Goal: Information Seeking & Learning: Check status

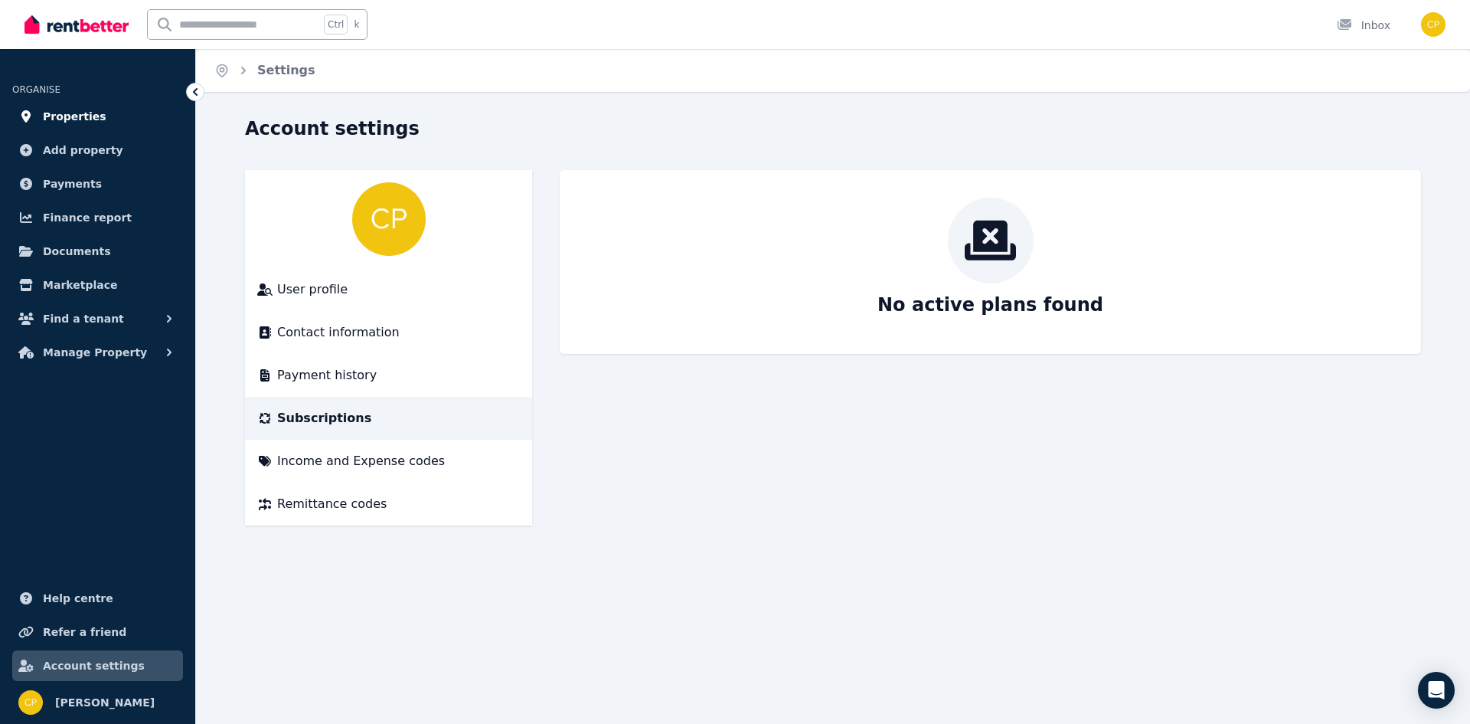
click at [80, 121] on span "Properties" at bounding box center [75, 116] width 64 height 18
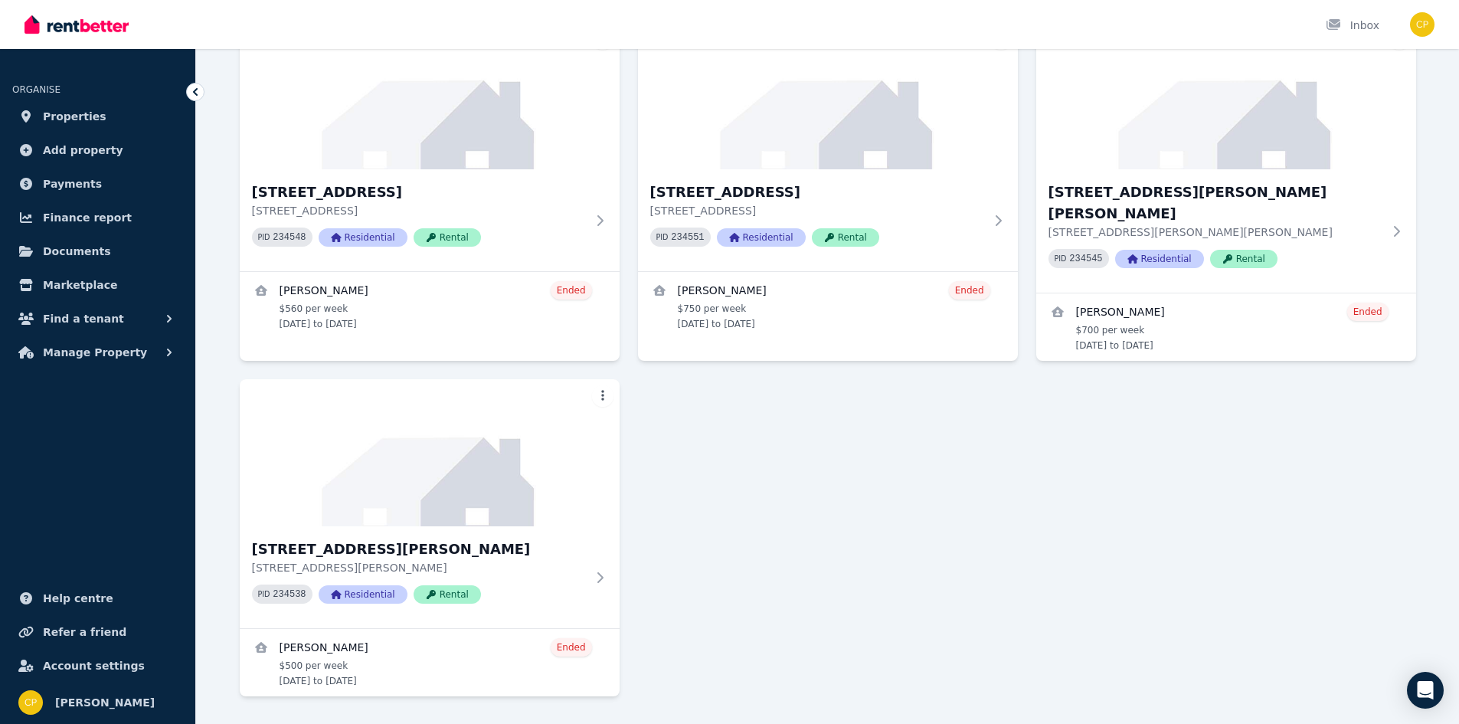
scroll to position [153, 0]
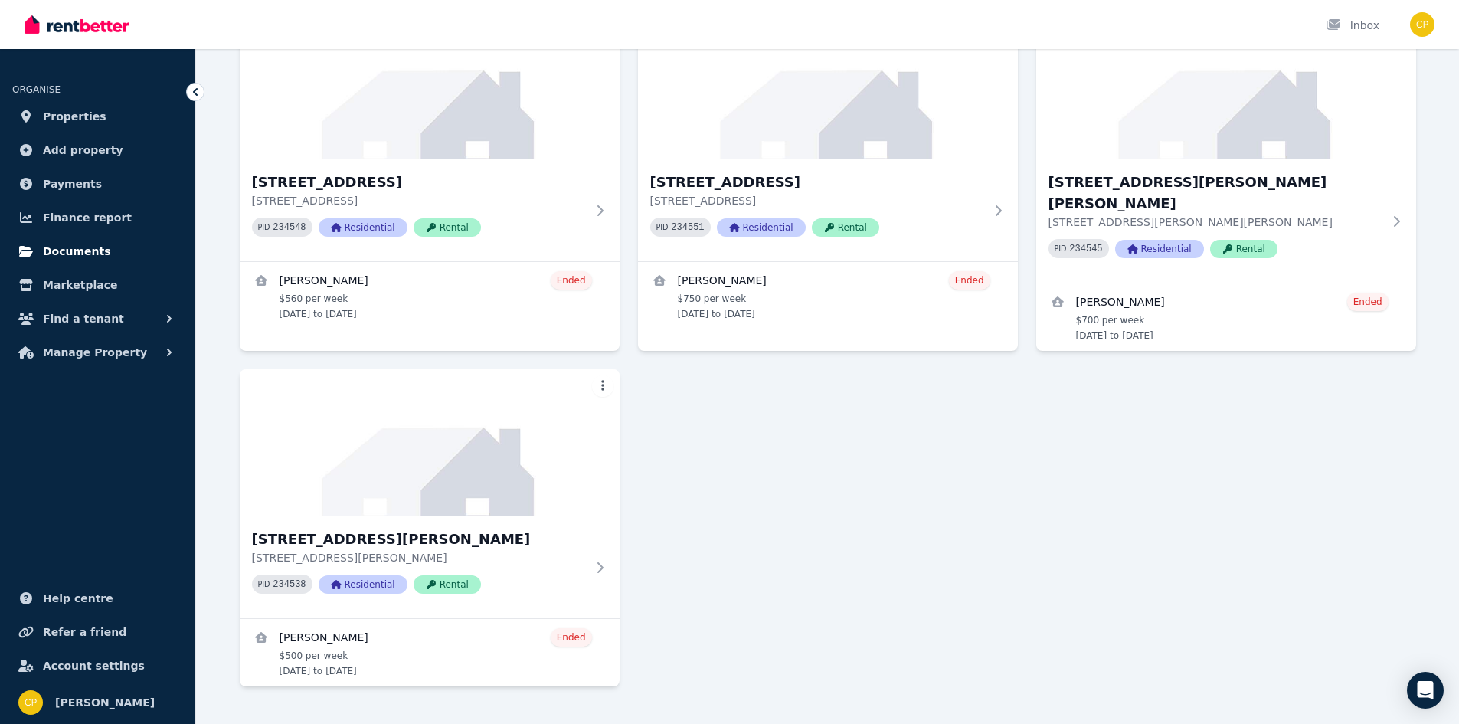
click at [75, 251] on span "Documents" at bounding box center [77, 251] width 68 height 18
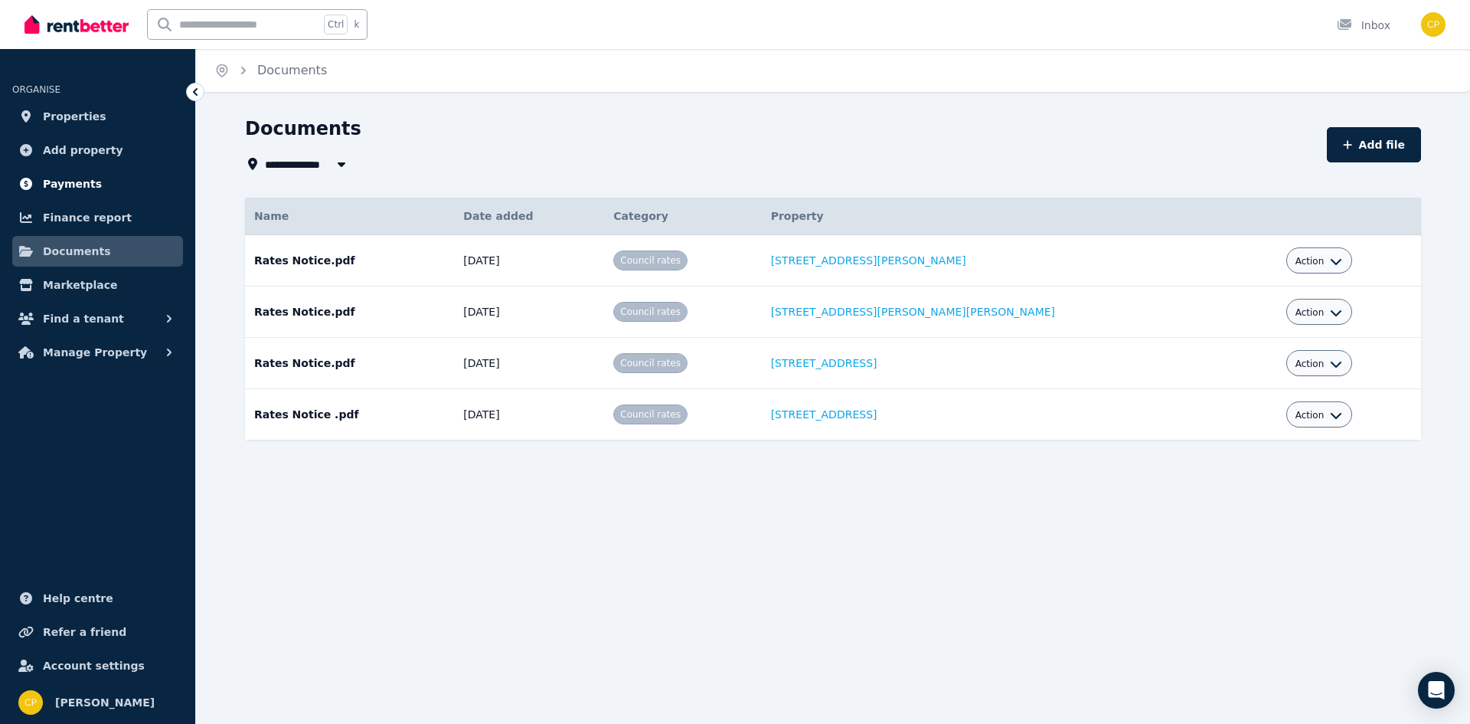
click at [70, 185] on span "Payments" at bounding box center [72, 184] width 59 height 18
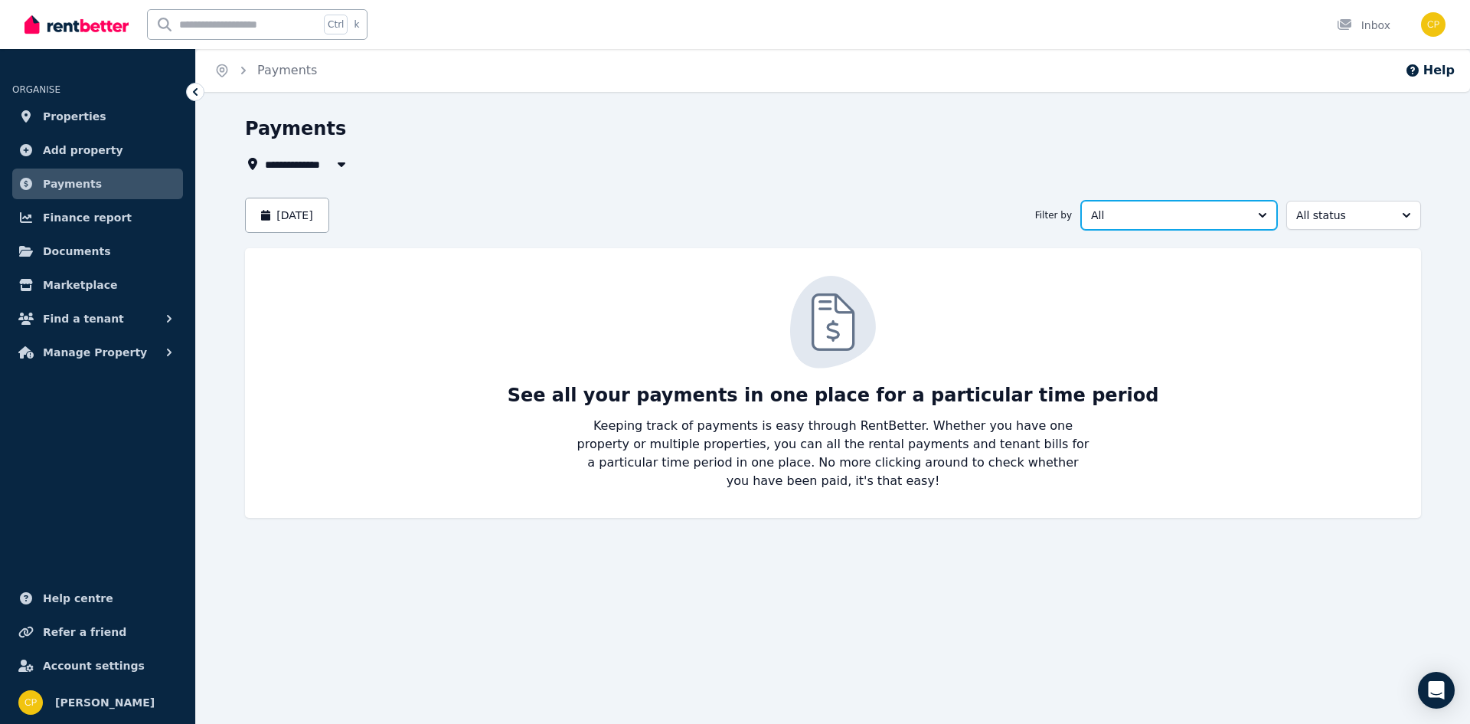
click at [1132, 211] on span "All" at bounding box center [1168, 214] width 155 height 15
click at [323, 223] on button "[DATE]" at bounding box center [287, 215] width 84 height 35
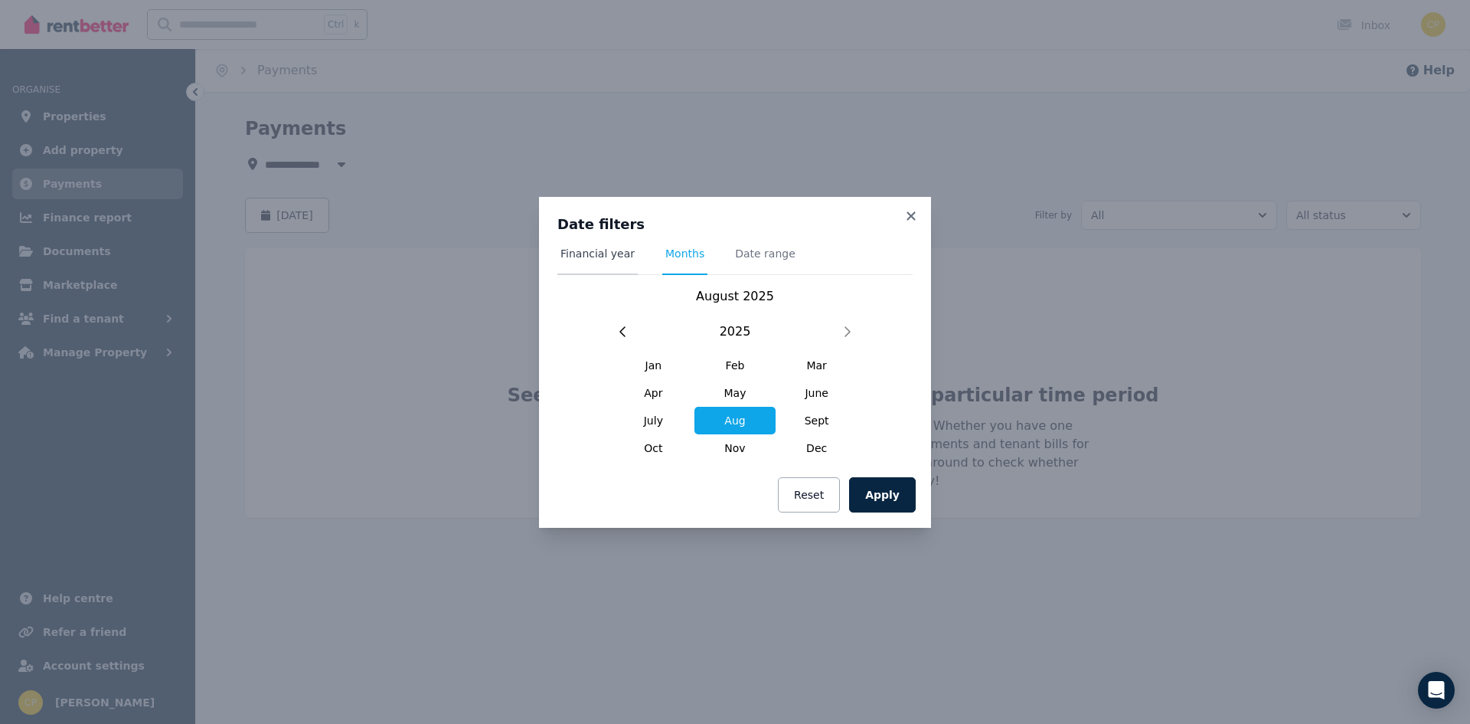
click at [580, 258] on span "Financial year" at bounding box center [597, 253] width 74 height 15
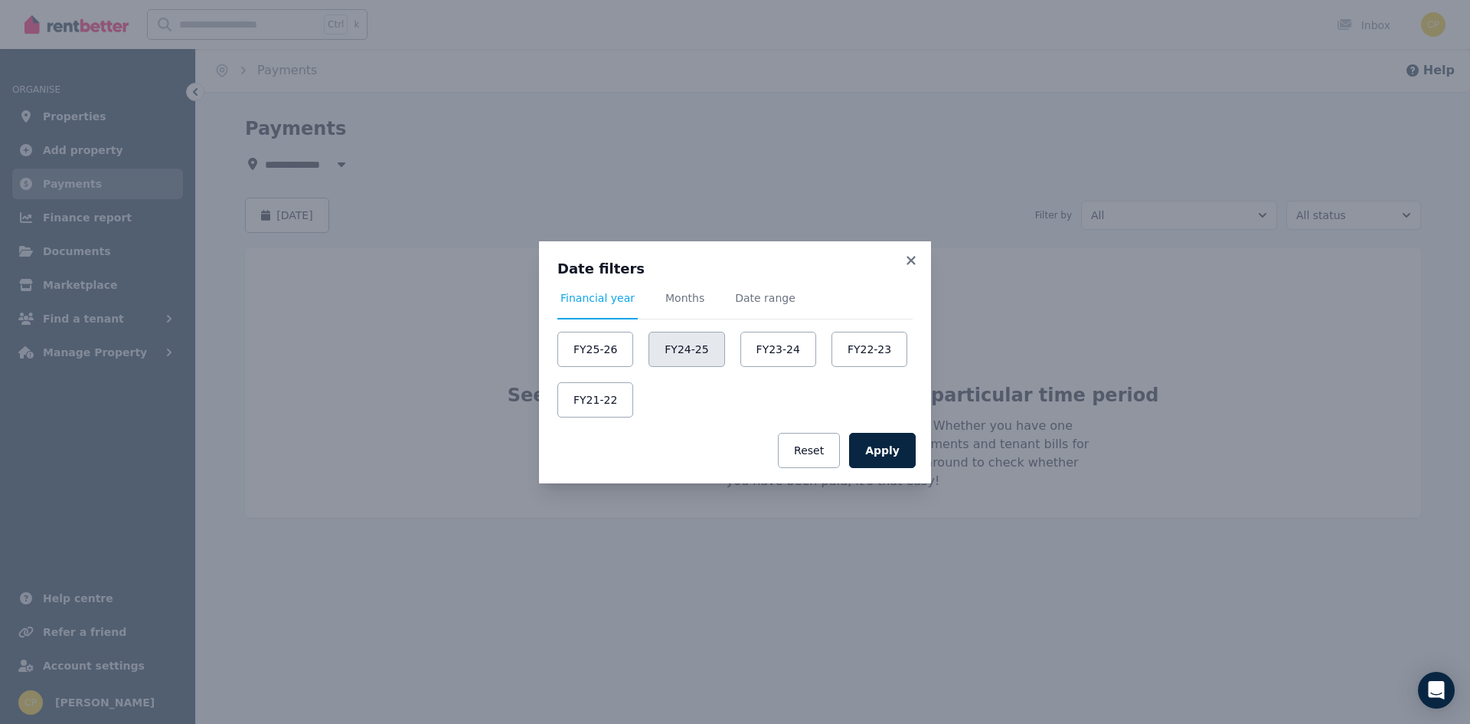
click at [683, 345] on button "FY24-25" at bounding box center [687, 349] width 76 height 35
click at [879, 448] on button "Apply" at bounding box center [882, 450] width 67 height 35
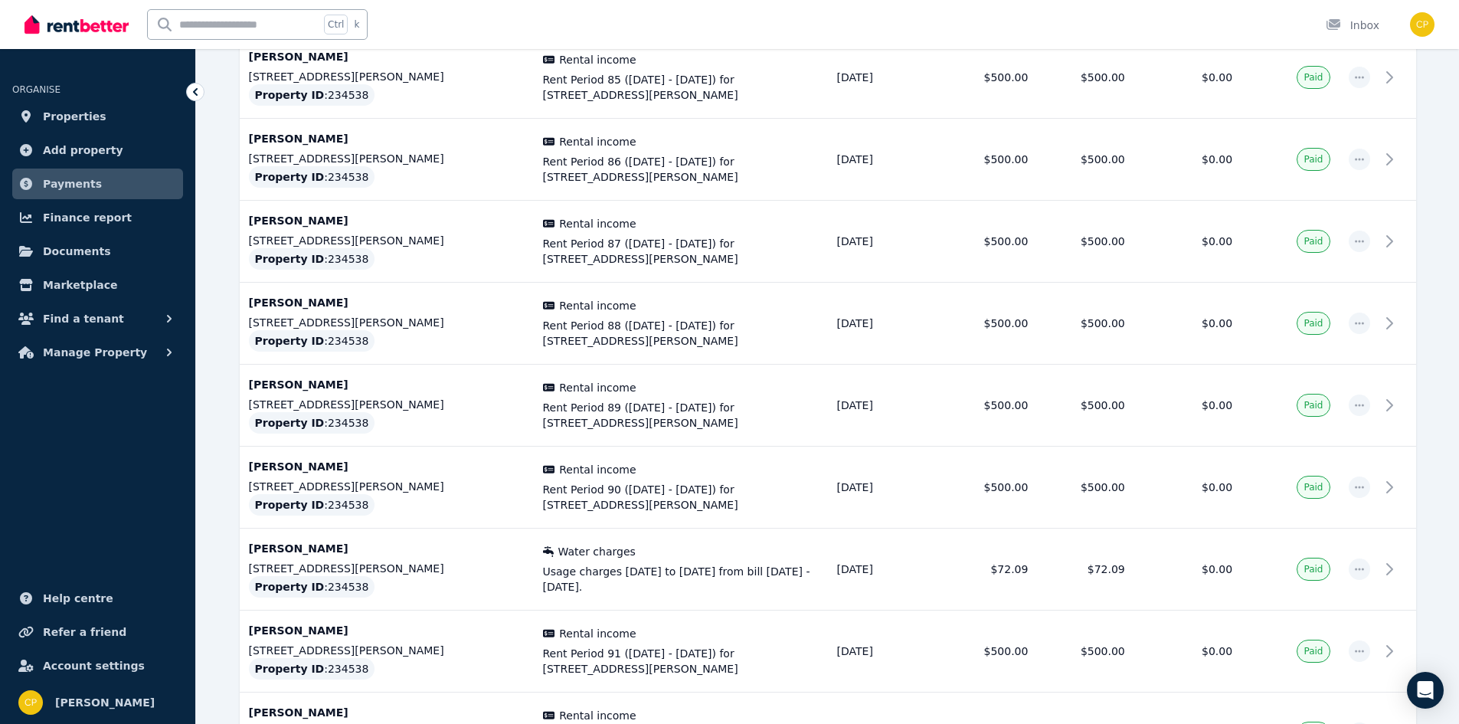
scroll to position [664, 0]
click at [206, 25] on input "text" at bounding box center [234, 24] width 172 height 29
type input "*"
type input "********"
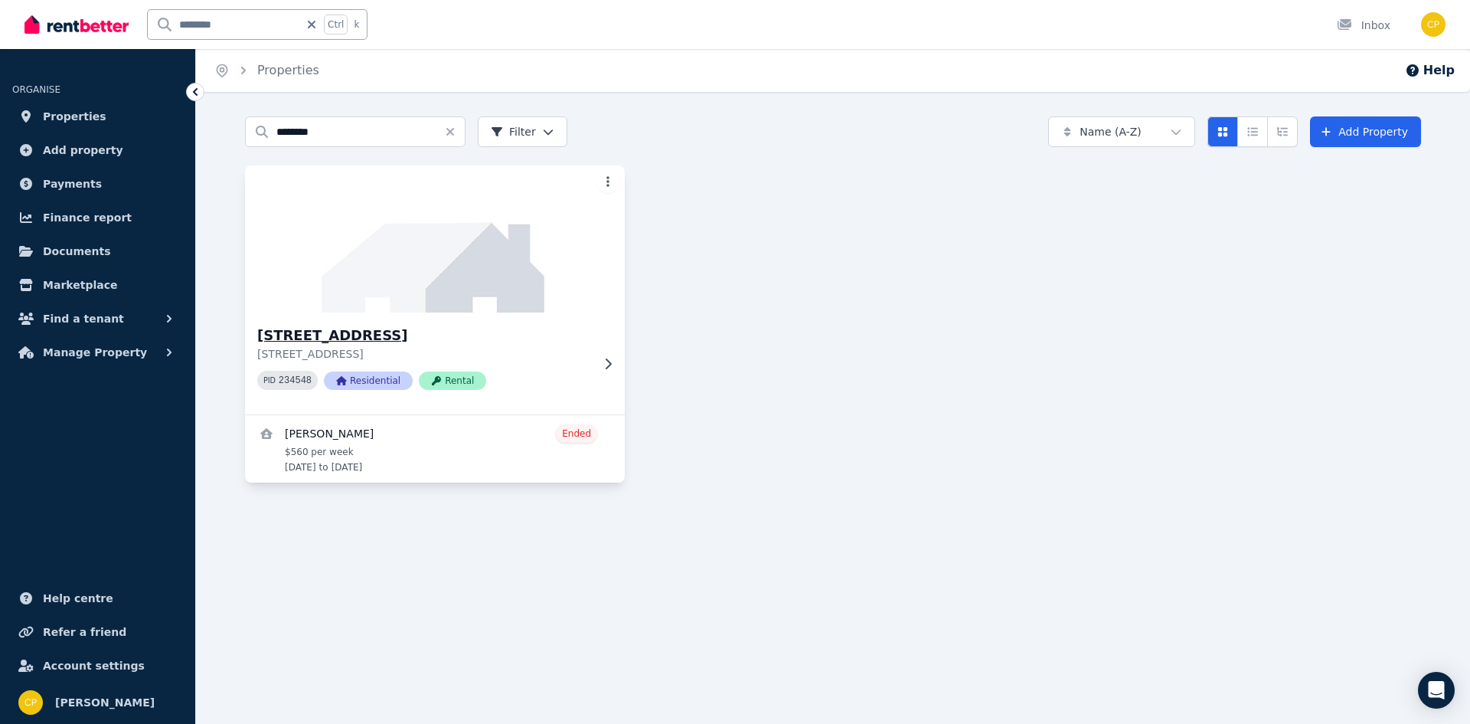
click at [390, 289] on img at bounding box center [435, 239] width 399 height 155
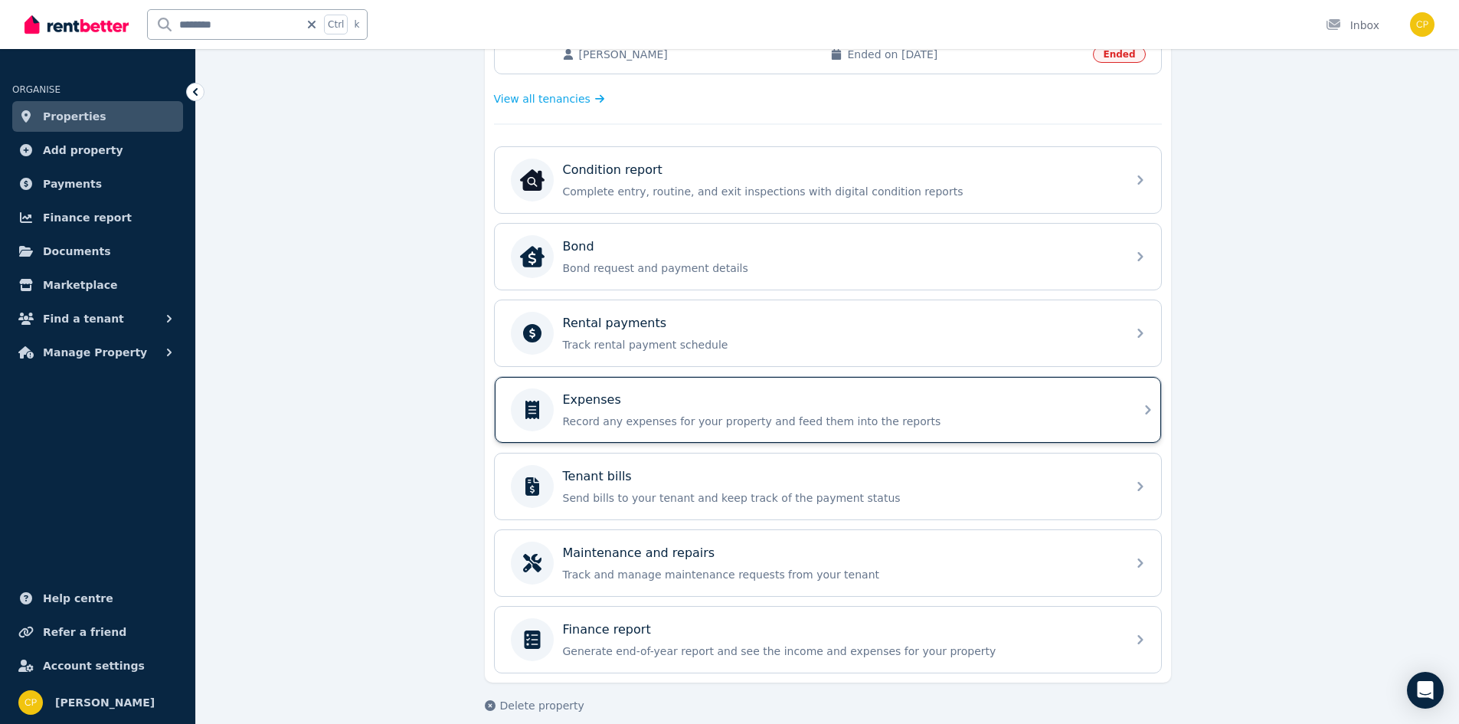
scroll to position [506, 0]
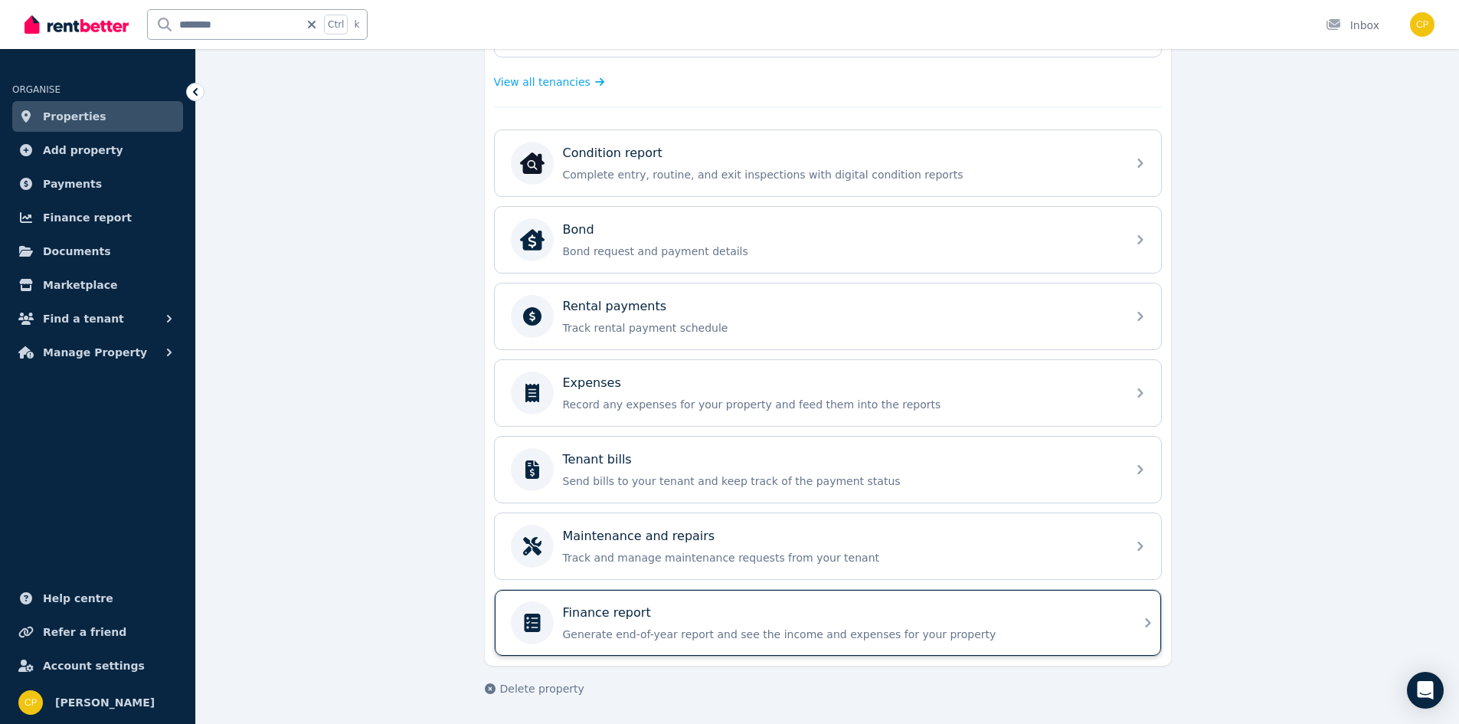
click at [684, 609] on div "Finance report" at bounding box center [840, 612] width 554 height 18
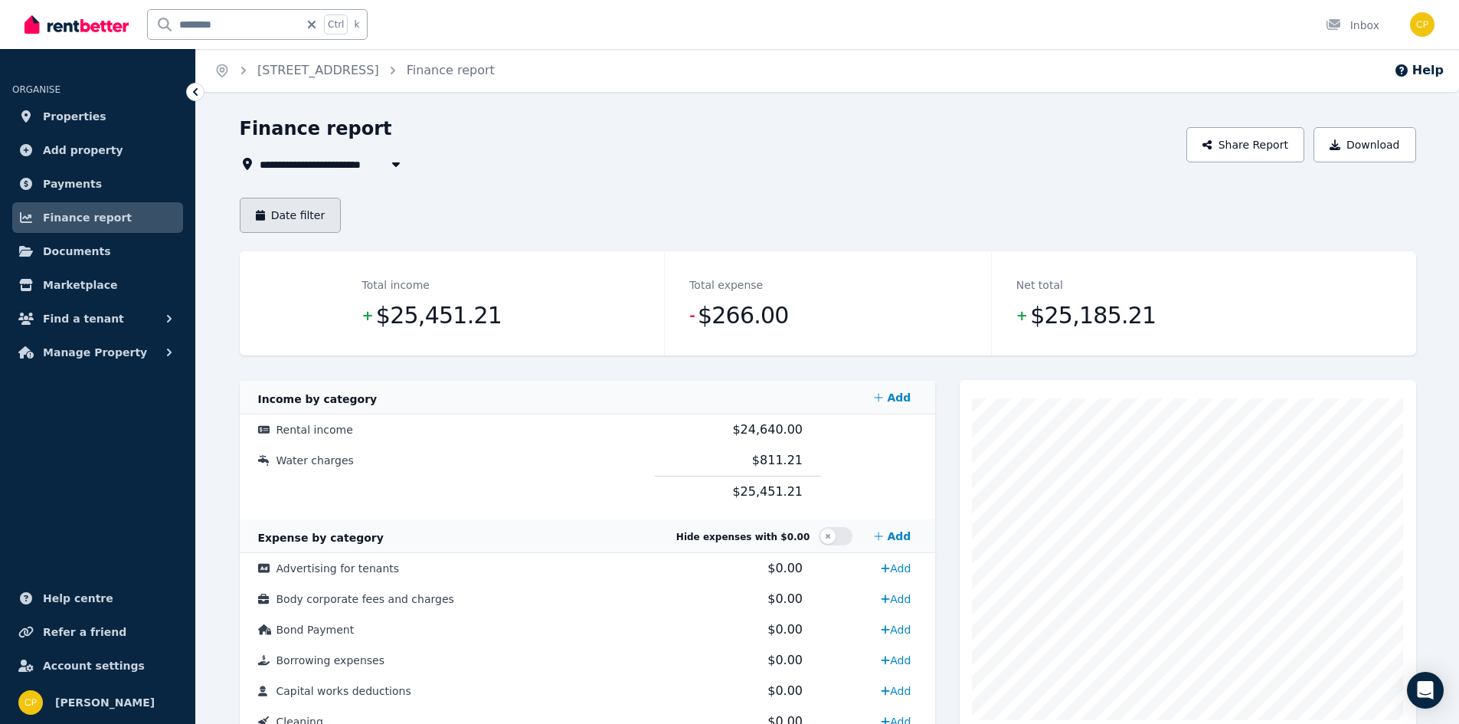
click at [285, 213] on button "Date filter" at bounding box center [291, 215] width 102 height 35
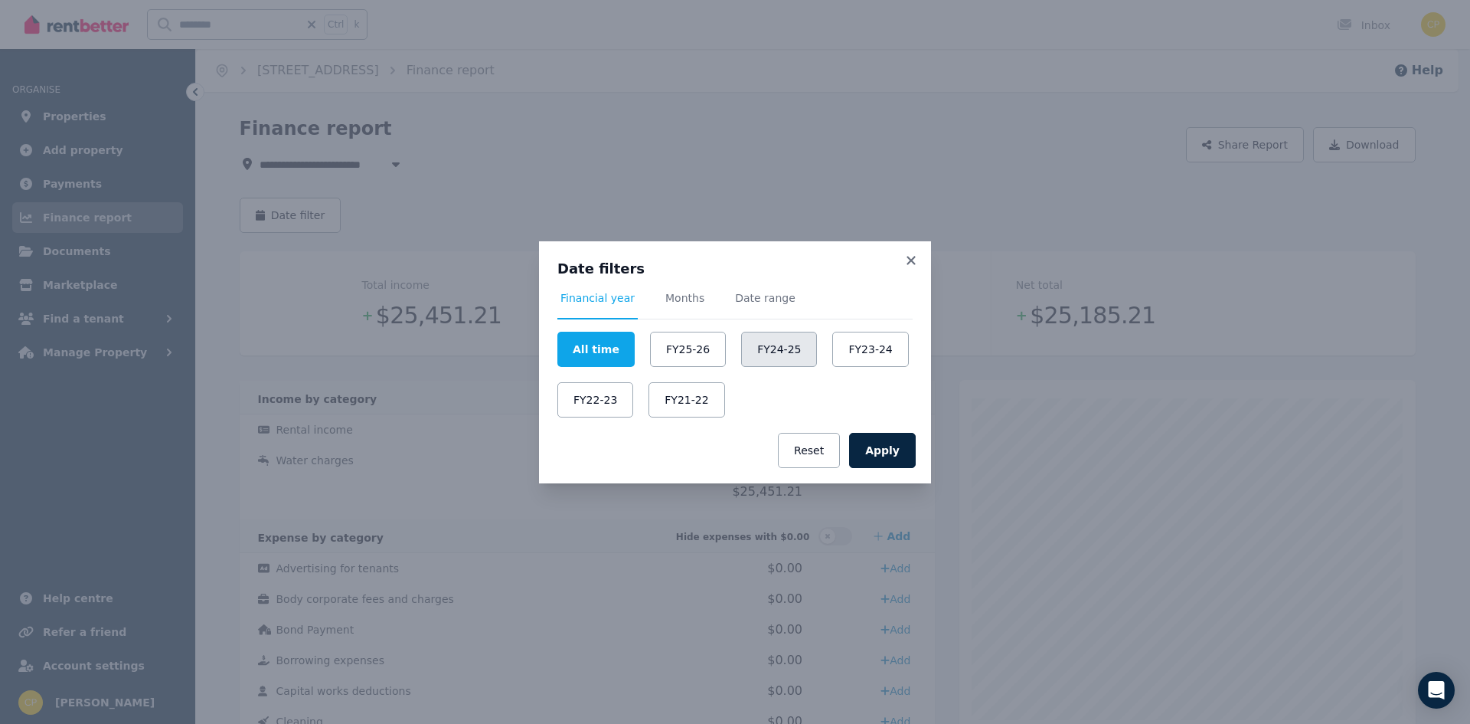
click at [758, 351] on button "FY24-25" at bounding box center [779, 349] width 76 height 35
click at [844, 345] on button "FY23-24" at bounding box center [870, 349] width 76 height 35
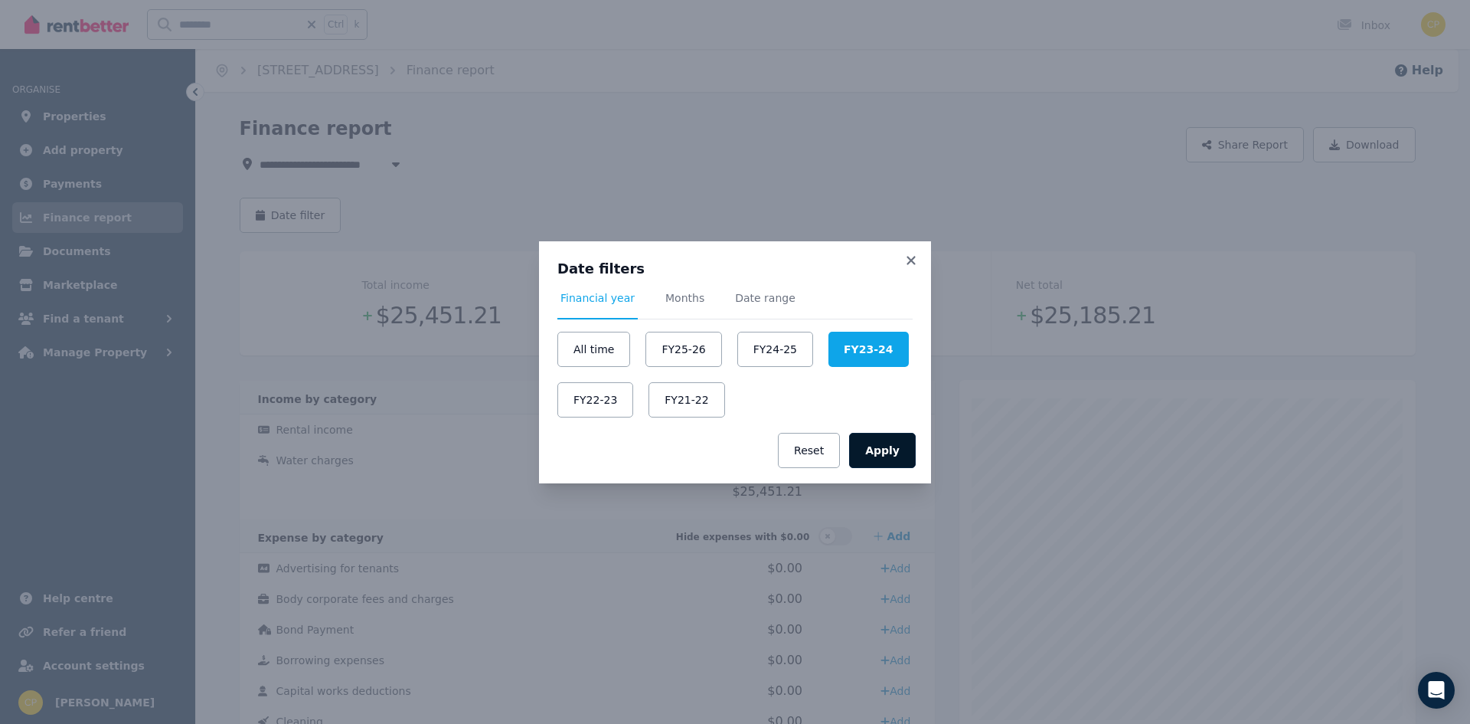
click at [882, 453] on button "Apply" at bounding box center [882, 450] width 67 height 35
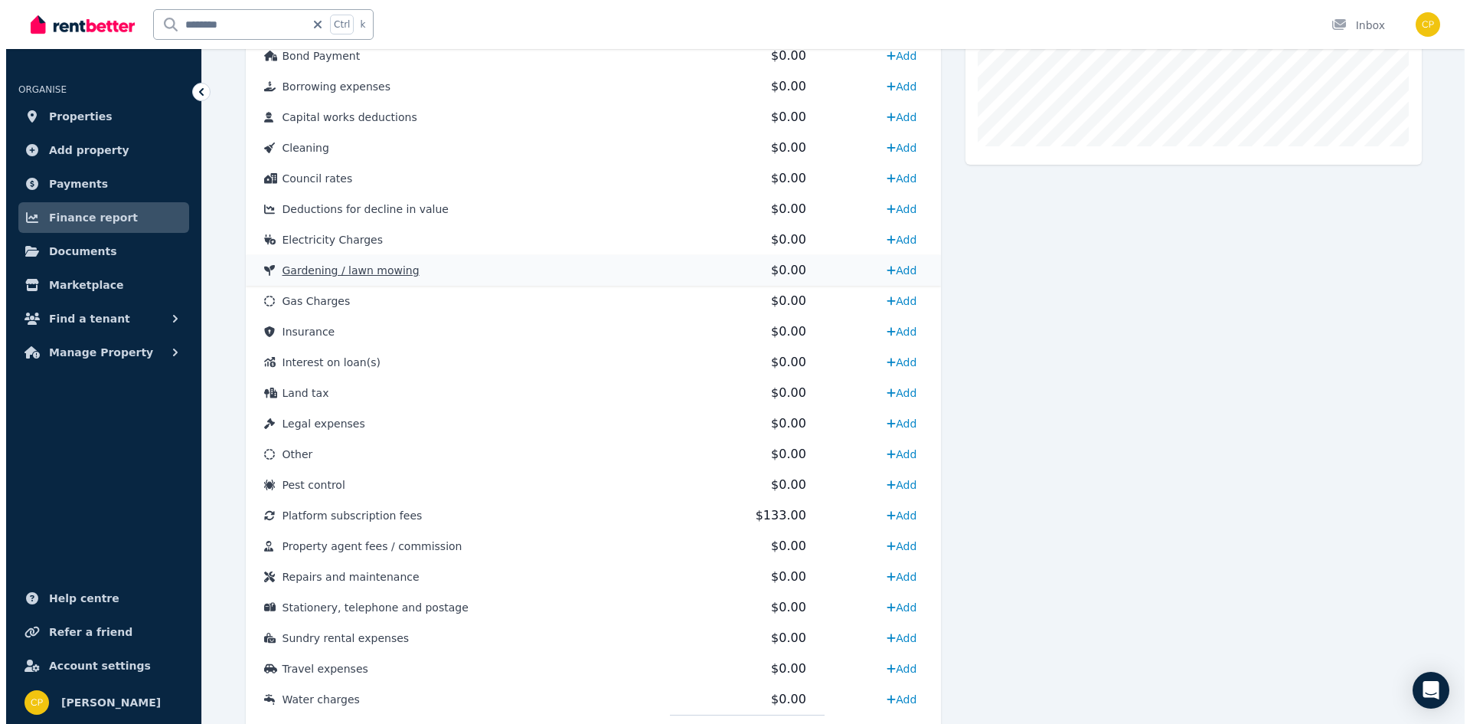
scroll to position [613, 0]
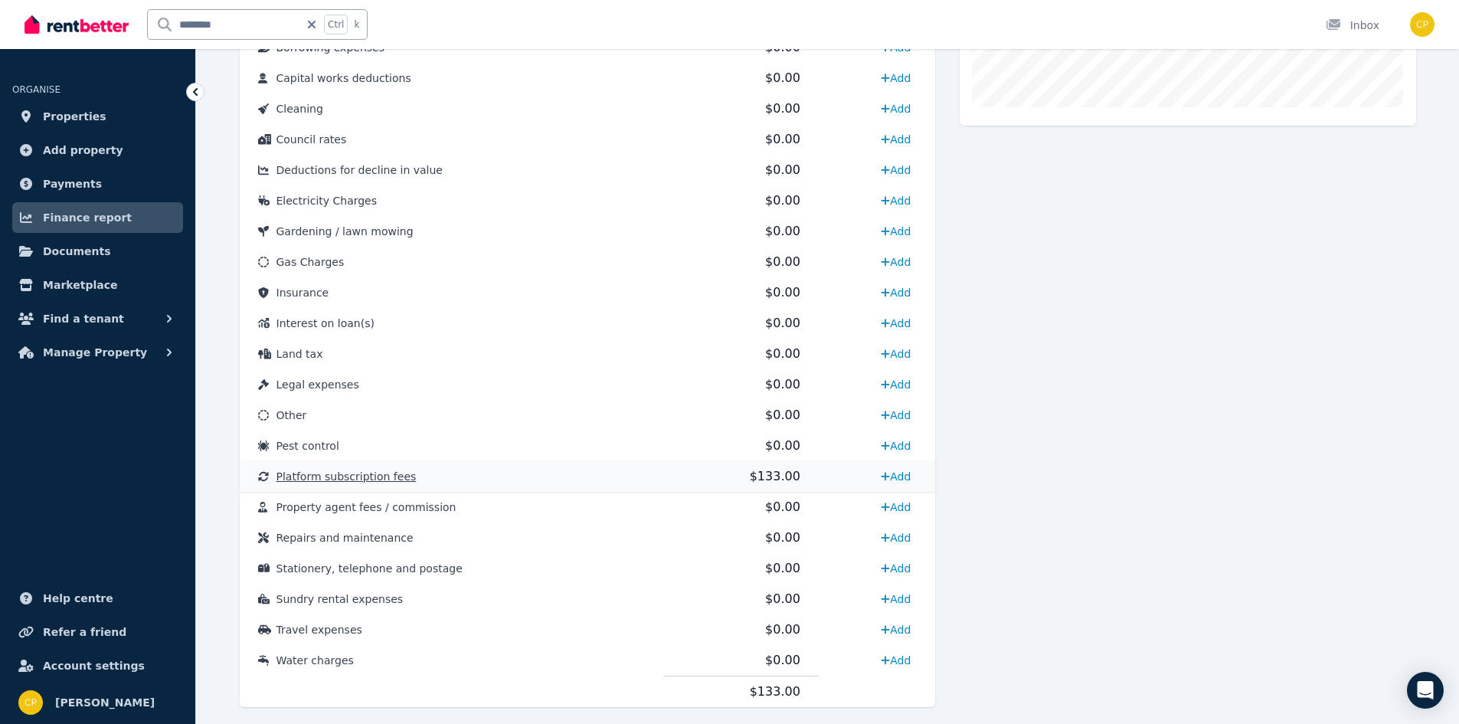
click at [367, 480] on span "Platform subscription fees" at bounding box center [346, 476] width 140 height 12
